Goal: Complete application form

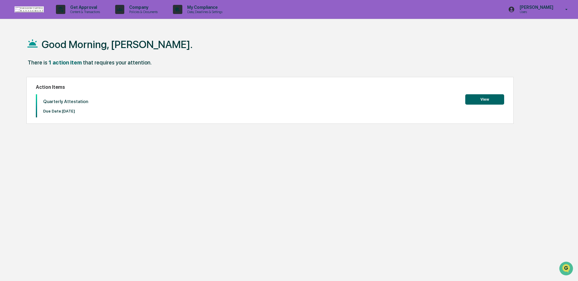
click at [471, 98] on button "View" at bounding box center [484, 99] width 39 height 10
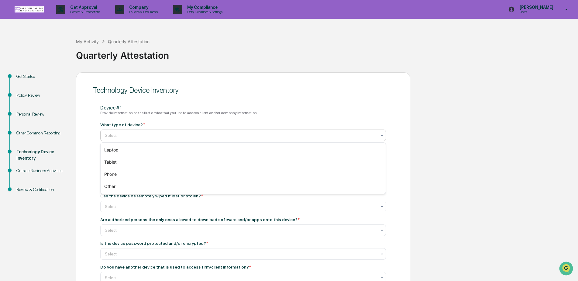
click at [179, 132] on div at bounding box center [241, 135] width 272 height 6
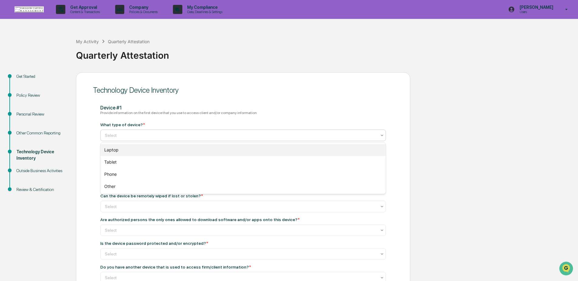
click at [169, 145] on div "Laptop" at bounding box center [243, 150] width 285 height 12
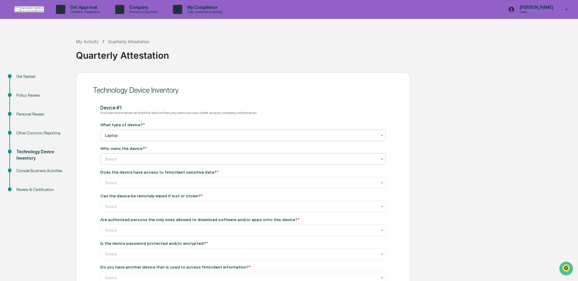
click at [162, 160] on div at bounding box center [241, 159] width 272 height 6
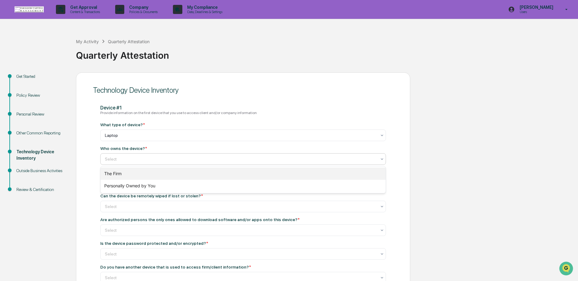
click at [151, 177] on div "The Firm" at bounding box center [243, 173] width 285 height 12
click at [160, 185] on div at bounding box center [241, 182] width 272 height 6
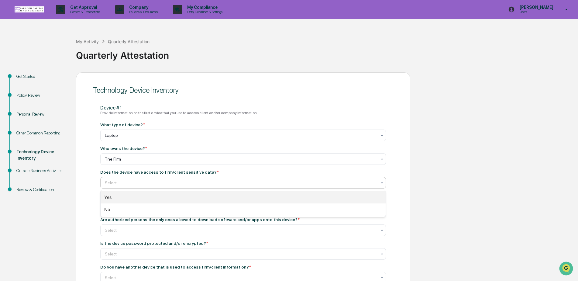
click at [156, 194] on div "Yes" at bounding box center [243, 197] width 285 height 12
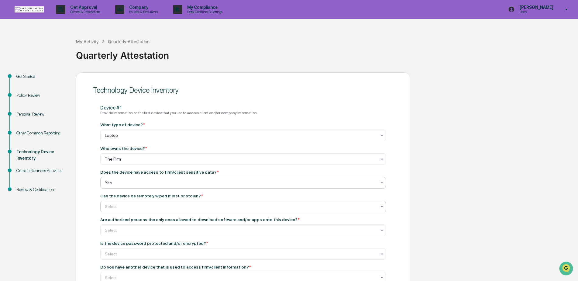
click at [161, 211] on div "Select" at bounding box center [242, 206] width 285 height 12
click at [151, 220] on div "Yes" at bounding box center [243, 221] width 285 height 12
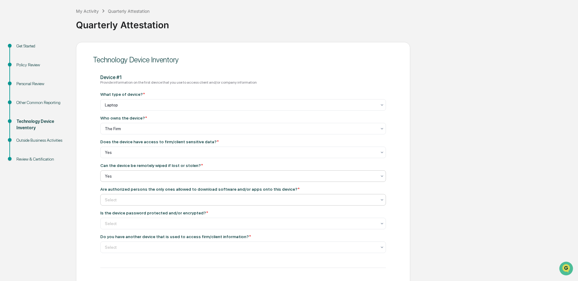
click at [160, 198] on div at bounding box center [241, 200] width 272 height 6
click at [139, 217] on div "Yes" at bounding box center [243, 214] width 285 height 12
click at [139, 222] on div at bounding box center [241, 223] width 272 height 6
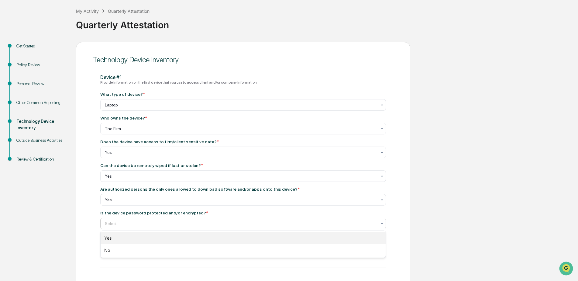
click at [122, 240] on div "Yes" at bounding box center [243, 238] width 285 height 12
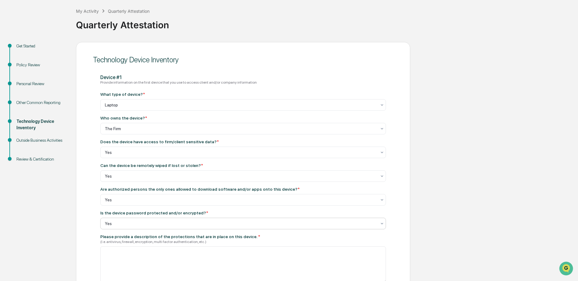
scroll to position [121, 0]
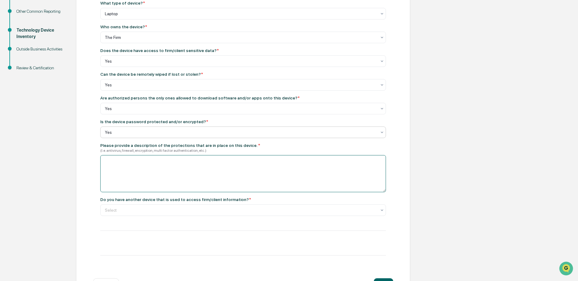
click at [139, 178] on textarea at bounding box center [242, 173] width 285 height 37
type textarea "**********"
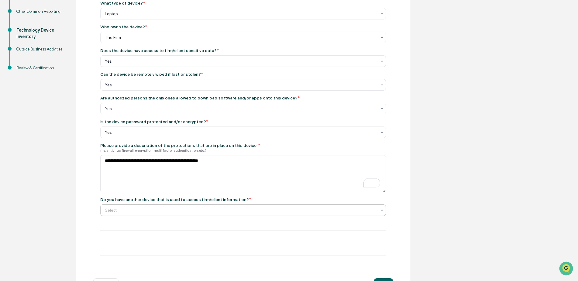
click at [173, 211] on div at bounding box center [241, 210] width 272 height 6
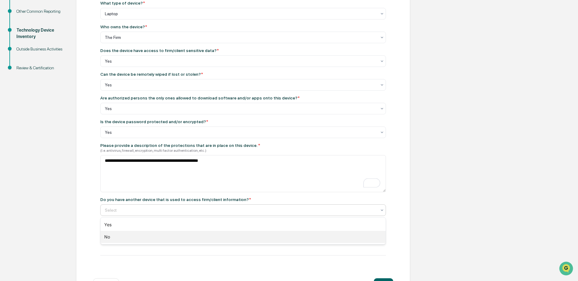
click at [147, 236] on div "No" at bounding box center [243, 237] width 285 height 12
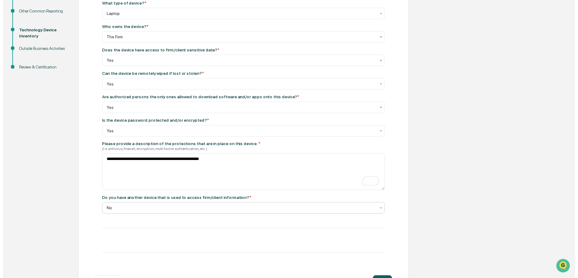
scroll to position [145, 0]
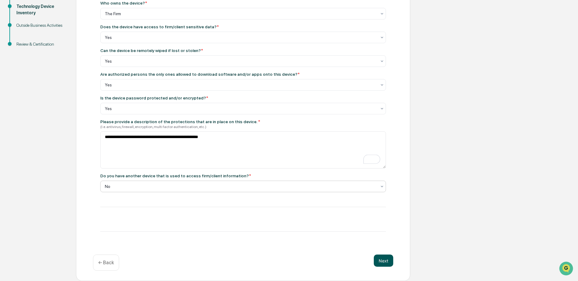
click at [384, 262] on button "Next" at bounding box center [383, 260] width 19 height 12
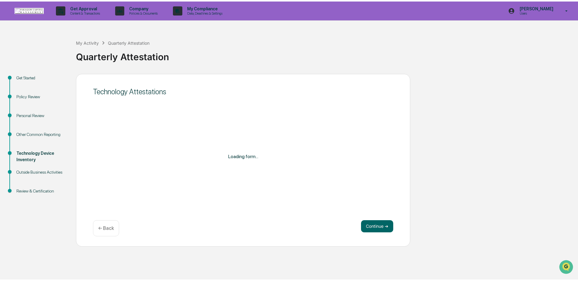
scroll to position [0, 0]
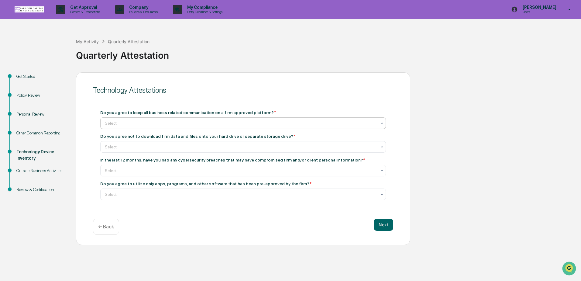
click at [147, 122] on div at bounding box center [241, 123] width 272 height 6
click at [138, 136] on div "Yes" at bounding box center [243, 138] width 285 height 12
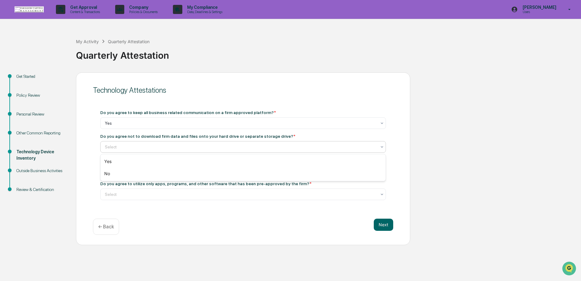
click at [131, 144] on div at bounding box center [241, 147] width 272 height 6
click at [118, 171] on div "No" at bounding box center [243, 173] width 285 height 12
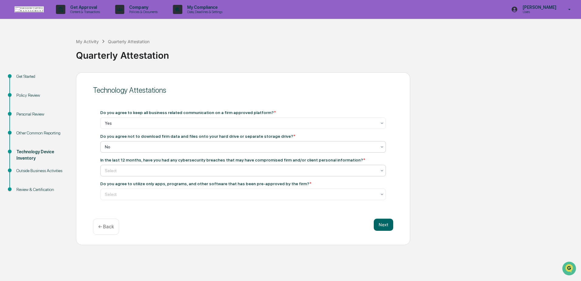
click at [129, 169] on div at bounding box center [241, 170] width 272 height 6
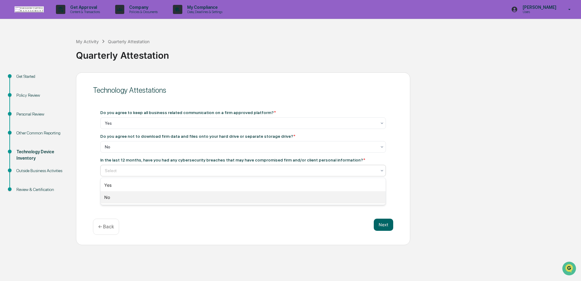
click at [126, 196] on div "No" at bounding box center [243, 197] width 285 height 12
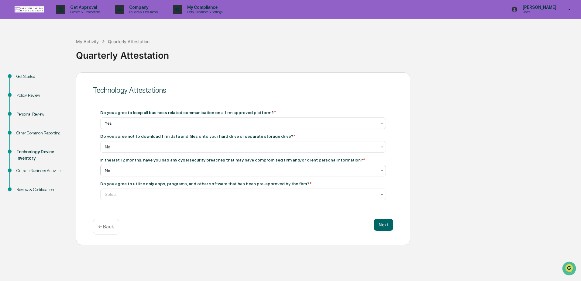
click at [126, 196] on div at bounding box center [241, 194] width 272 height 6
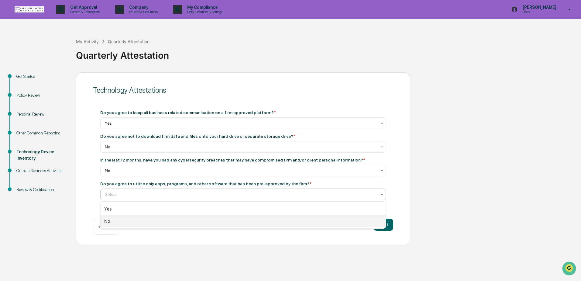
click at [120, 215] on div "No" at bounding box center [243, 221] width 285 height 12
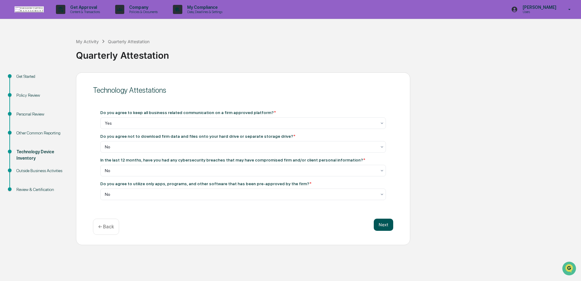
click at [390, 224] on button "Next" at bounding box center [383, 224] width 19 height 12
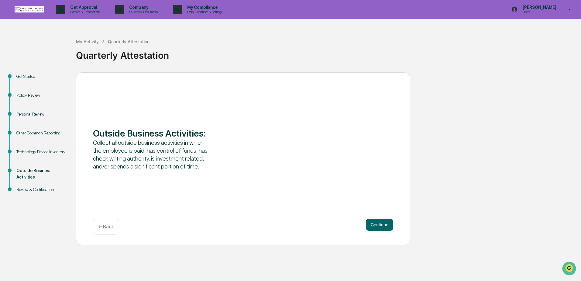
click at [390, 224] on button "Continue" at bounding box center [379, 224] width 27 height 12
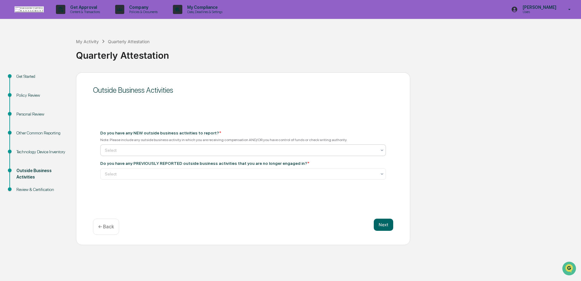
click at [128, 152] on div at bounding box center [241, 150] width 272 height 6
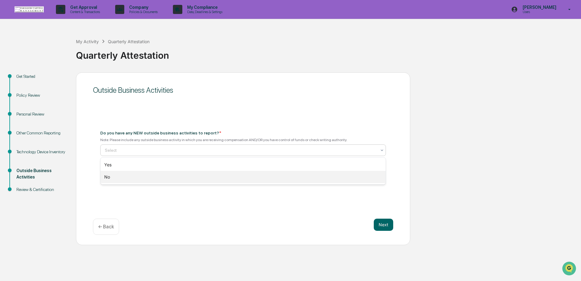
click at [109, 178] on div "No" at bounding box center [243, 177] width 285 height 12
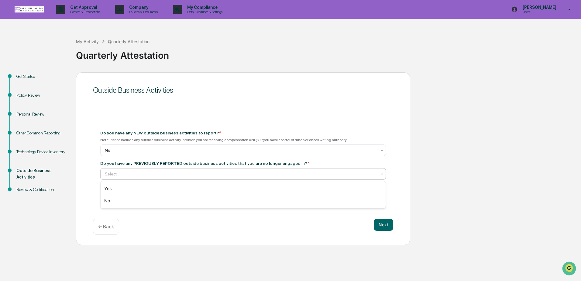
click at [116, 174] on div at bounding box center [241, 174] width 272 height 6
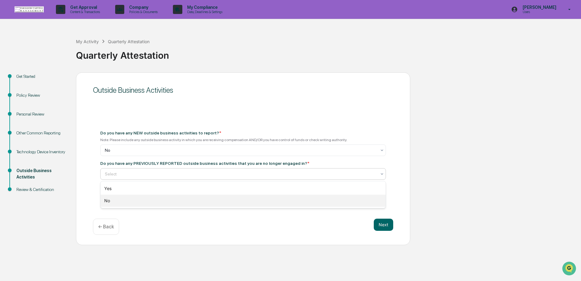
click at [115, 203] on div "No" at bounding box center [243, 200] width 285 height 12
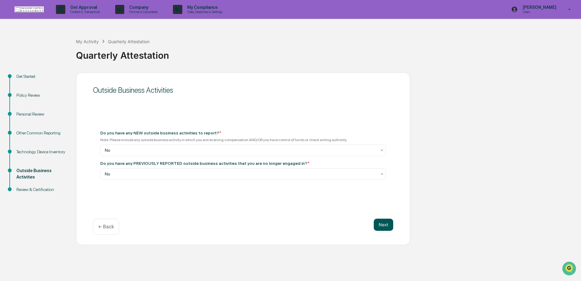
click at [380, 228] on button "Next" at bounding box center [383, 224] width 19 height 12
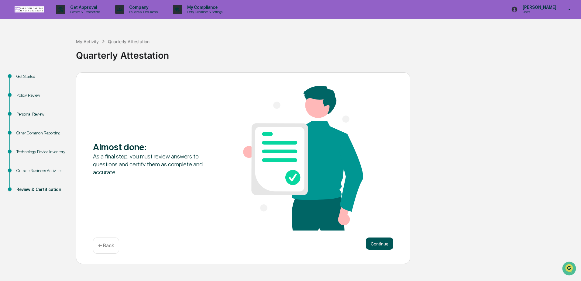
click at [379, 241] on button "Continue" at bounding box center [379, 243] width 27 height 12
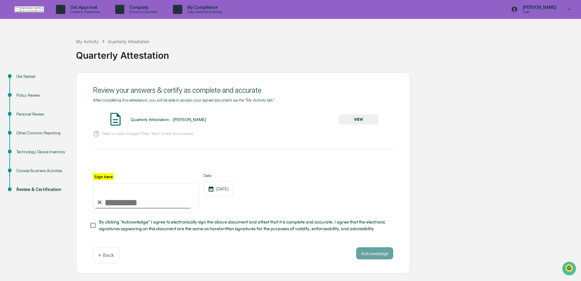
click at [356, 121] on button "VIEW" at bounding box center [358, 119] width 39 height 10
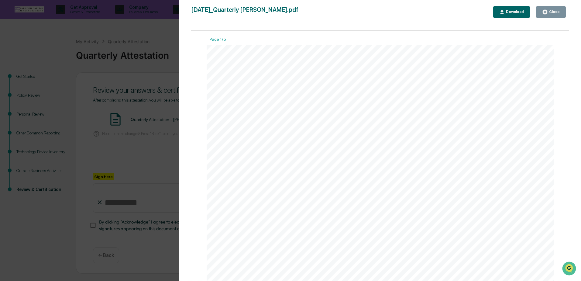
click at [555, 10] on div "Close" at bounding box center [554, 12] width 12 height 4
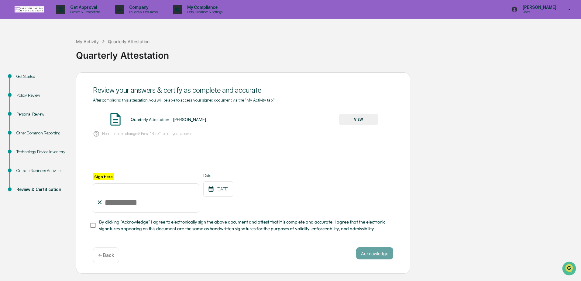
click at [128, 204] on input "Sign here" at bounding box center [146, 197] width 106 height 29
type input "**********"
click at [382, 252] on button "Acknowledge" at bounding box center [374, 253] width 37 height 12
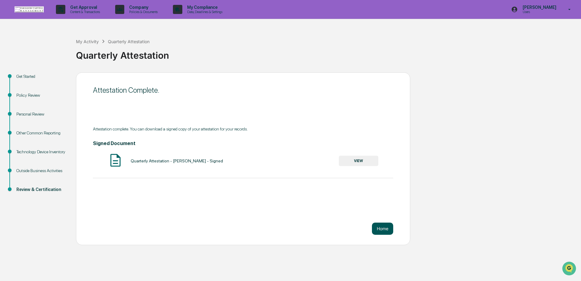
click at [385, 231] on button "Home" at bounding box center [382, 228] width 21 height 12
